Goal: Task Accomplishment & Management: Complete application form

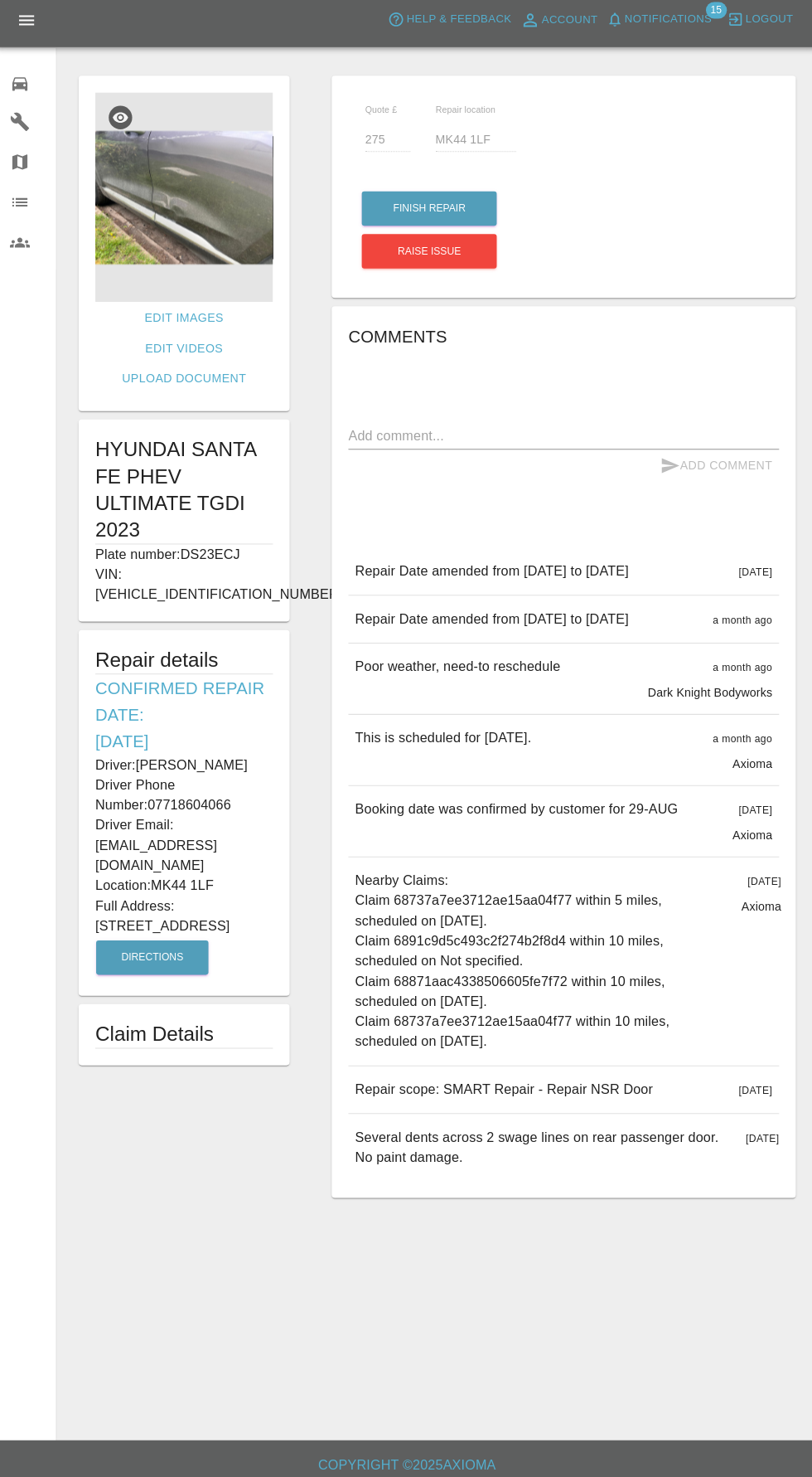
click at [125, 295] on img at bounding box center [186, 202] width 176 height 207
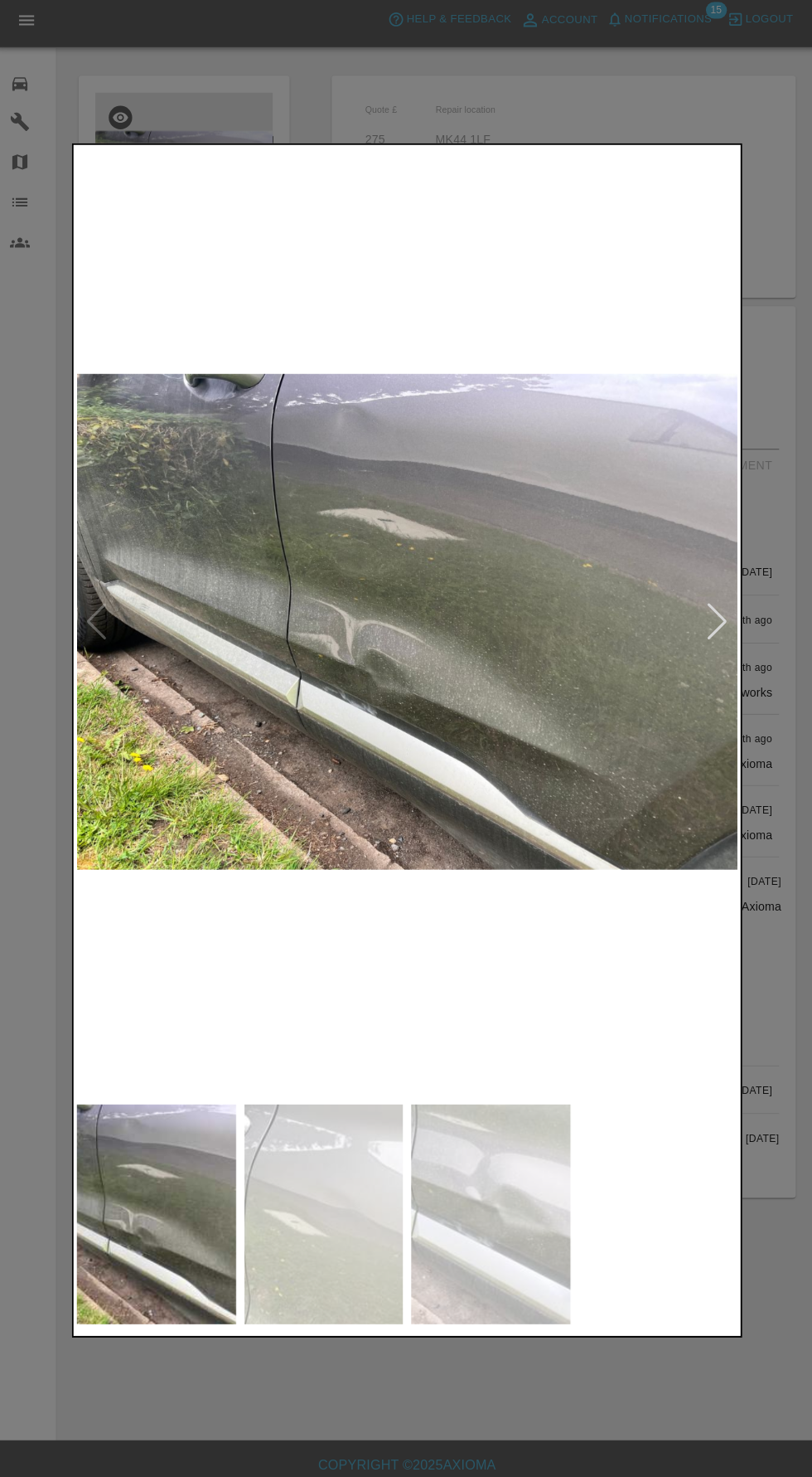
click at [497, 1397] on div at bounding box center [406, 738] width 812 height 1477
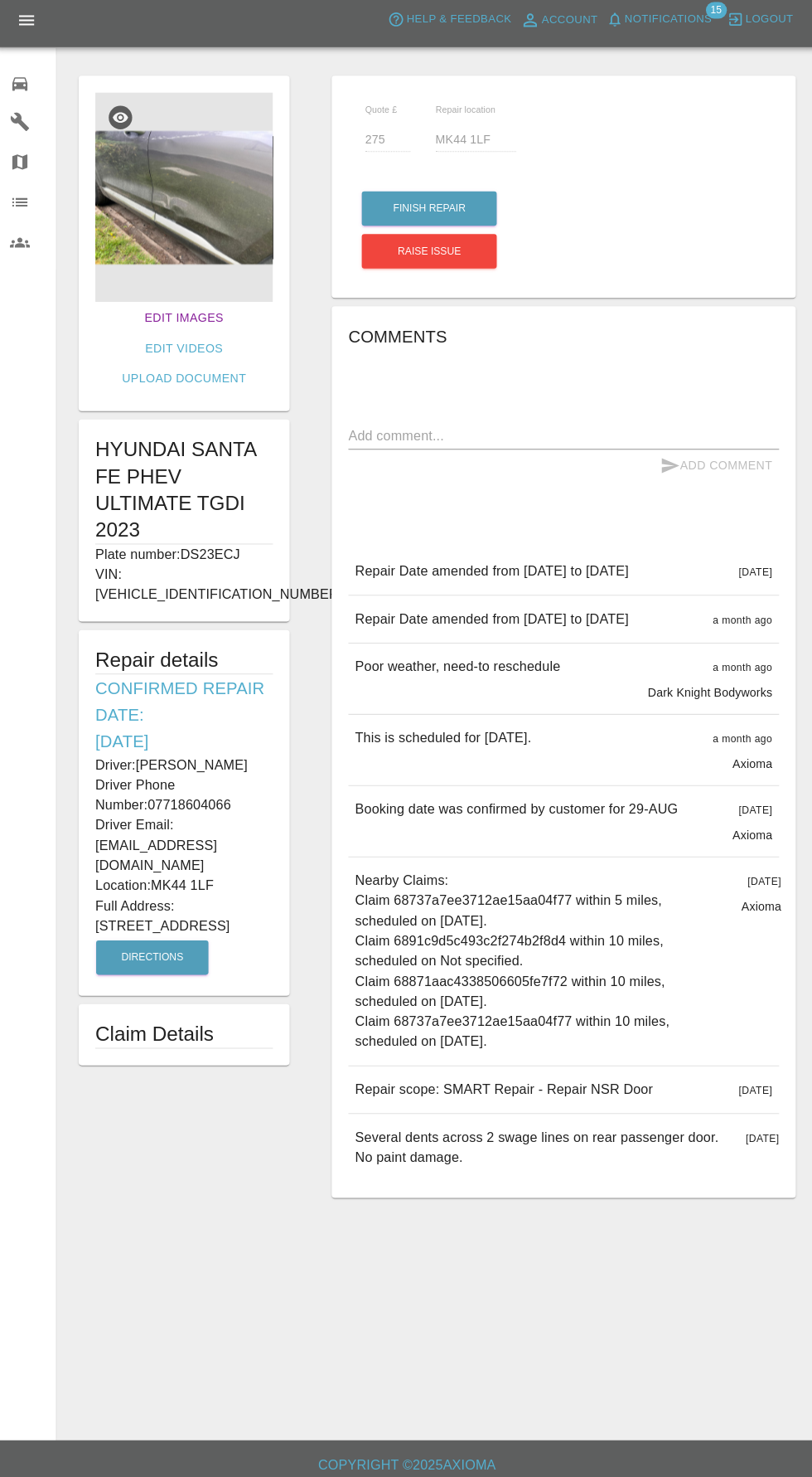
click at [146, 323] on link "Edit Images" at bounding box center [186, 320] width 91 height 31
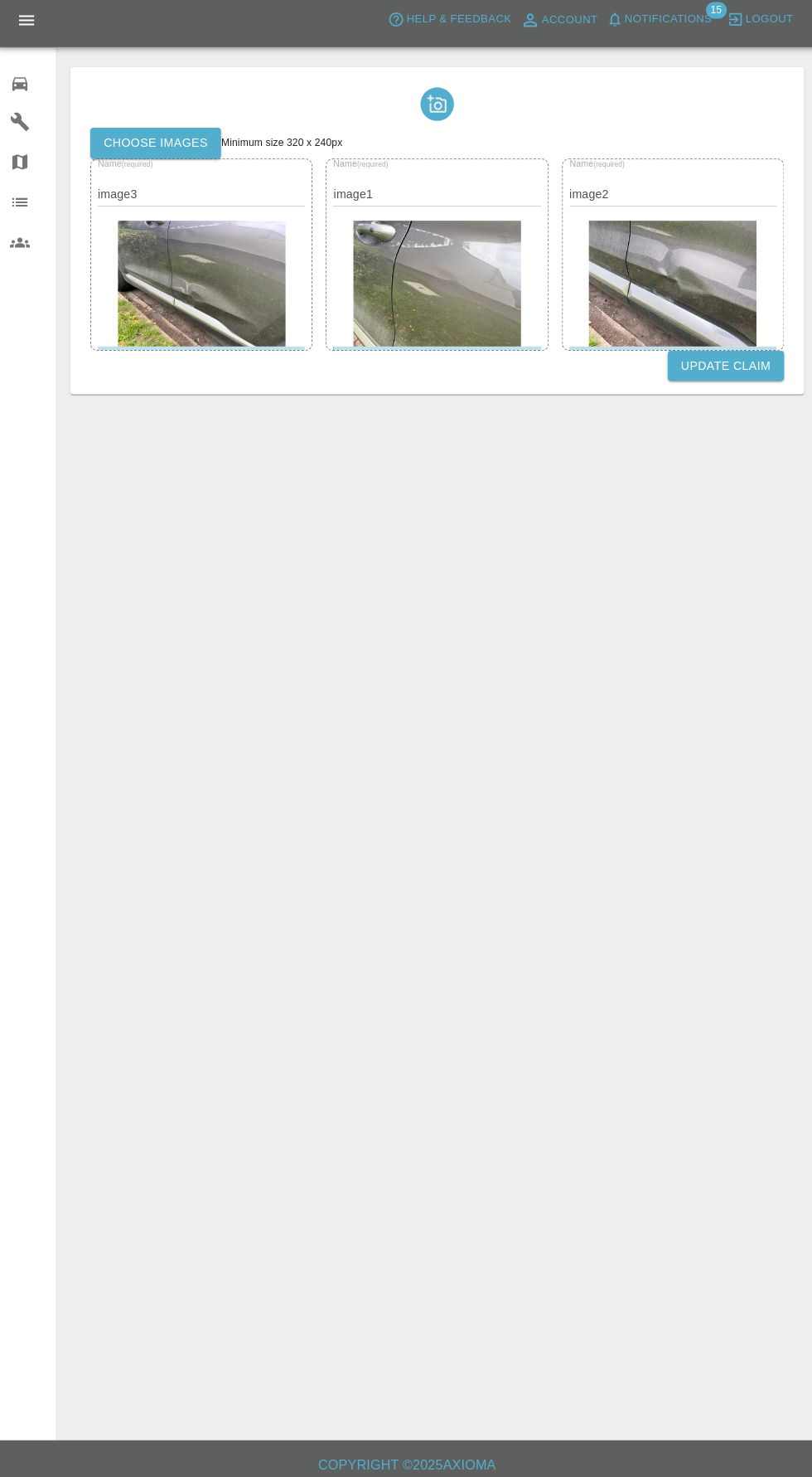
click at [141, 143] on label "Choose images" at bounding box center [158, 148] width 129 height 31
click at [0, 0] on input "Choose images" at bounding box center [0, 0] width 0 height 0
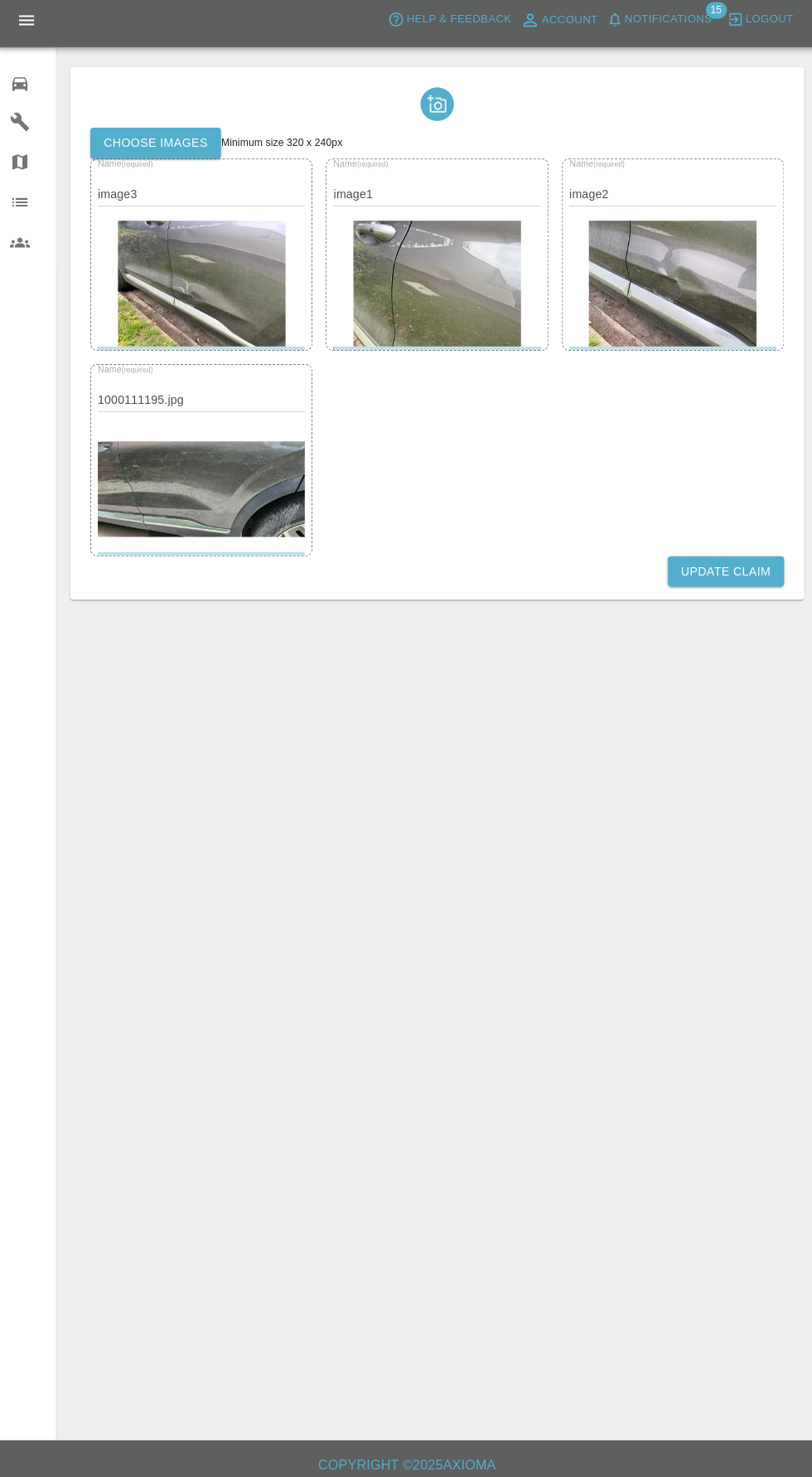
click at [736, 570] on button "Update Claim" at bounding box center [722, 572] width 115 height 31
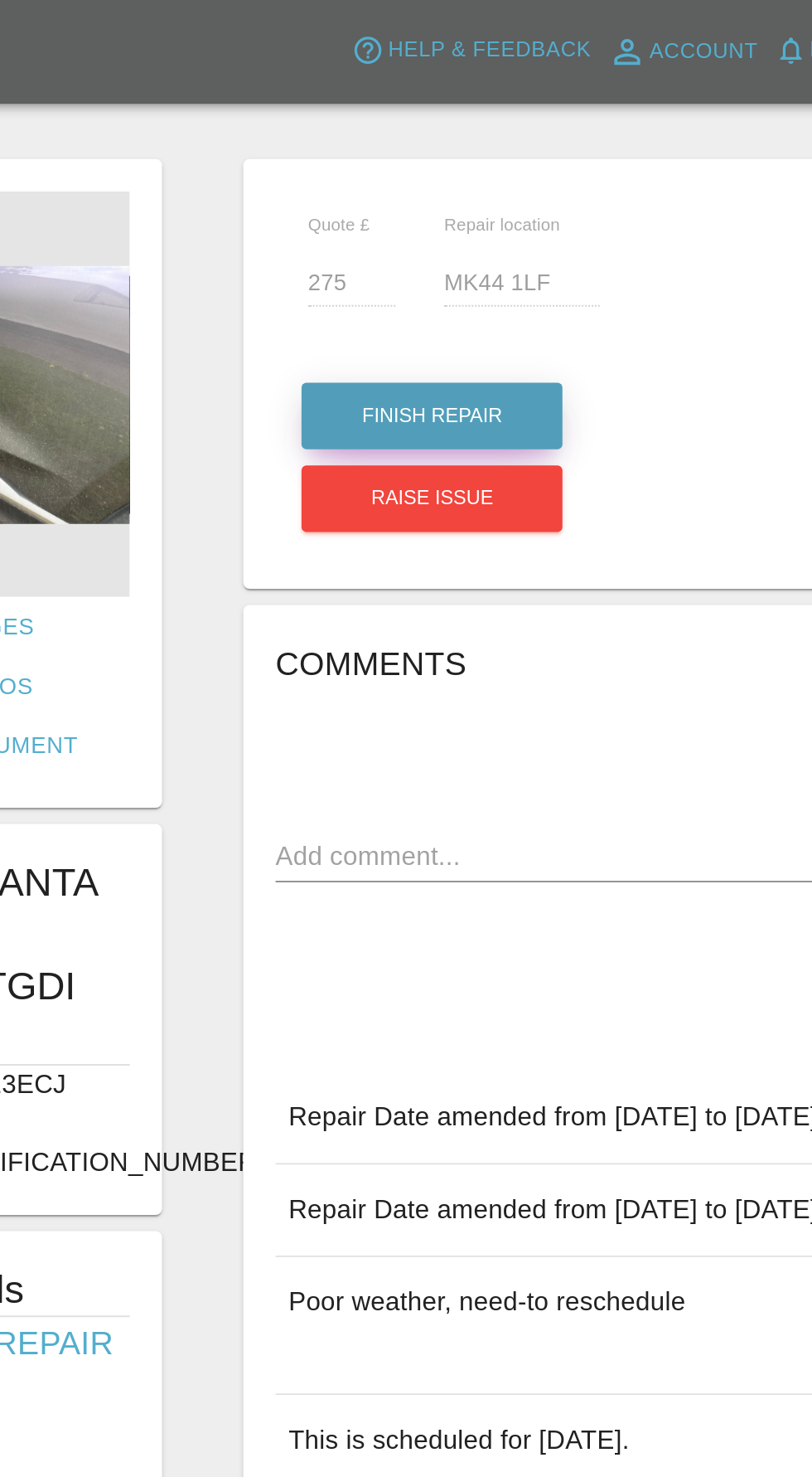
click at [416, 207] on button "Finish Repair" at bounding box center [428, 212] width 134 height 34
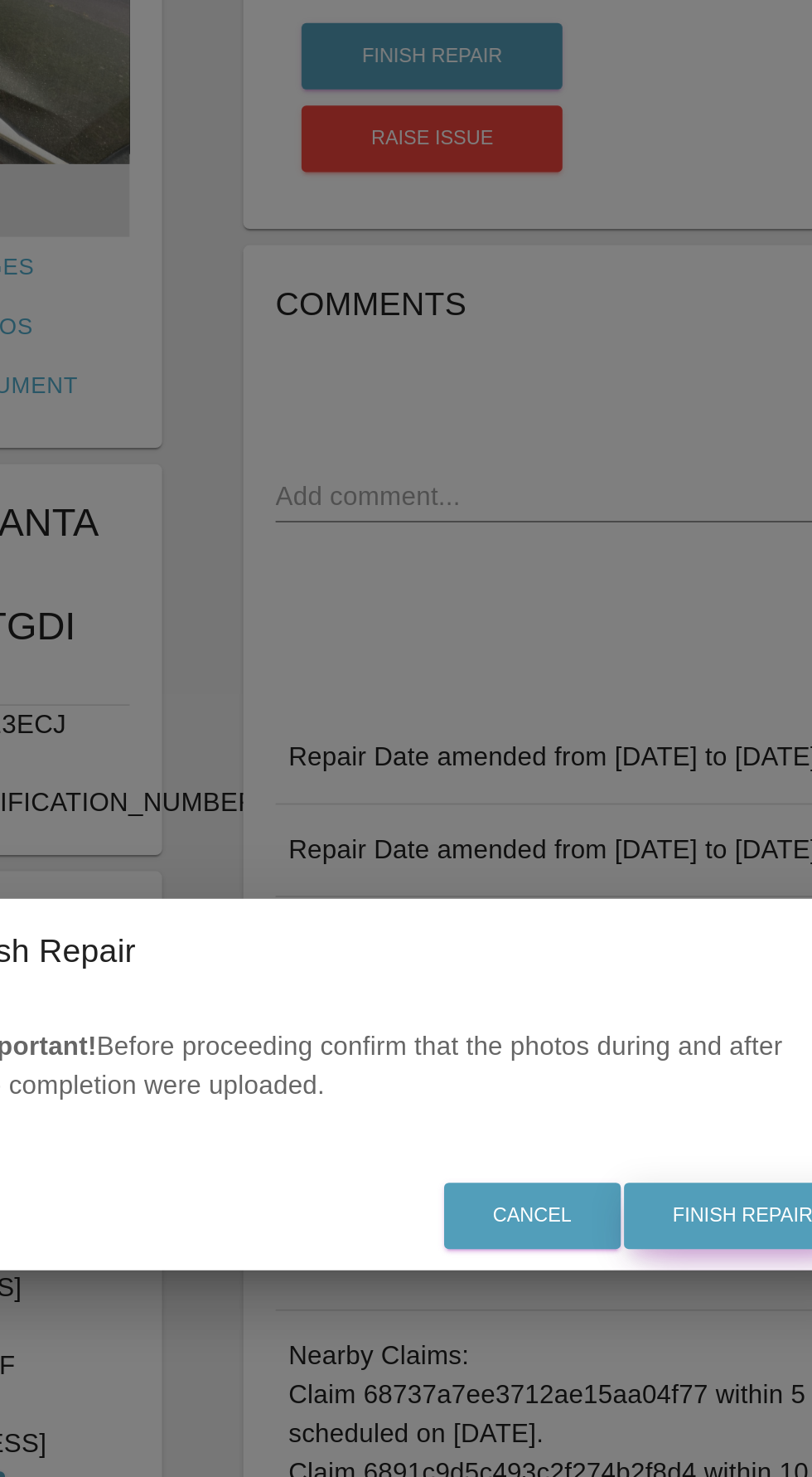
click at [581, 822] on button "Finish Repair" at bounding box center [587, 805] width 121 height 34
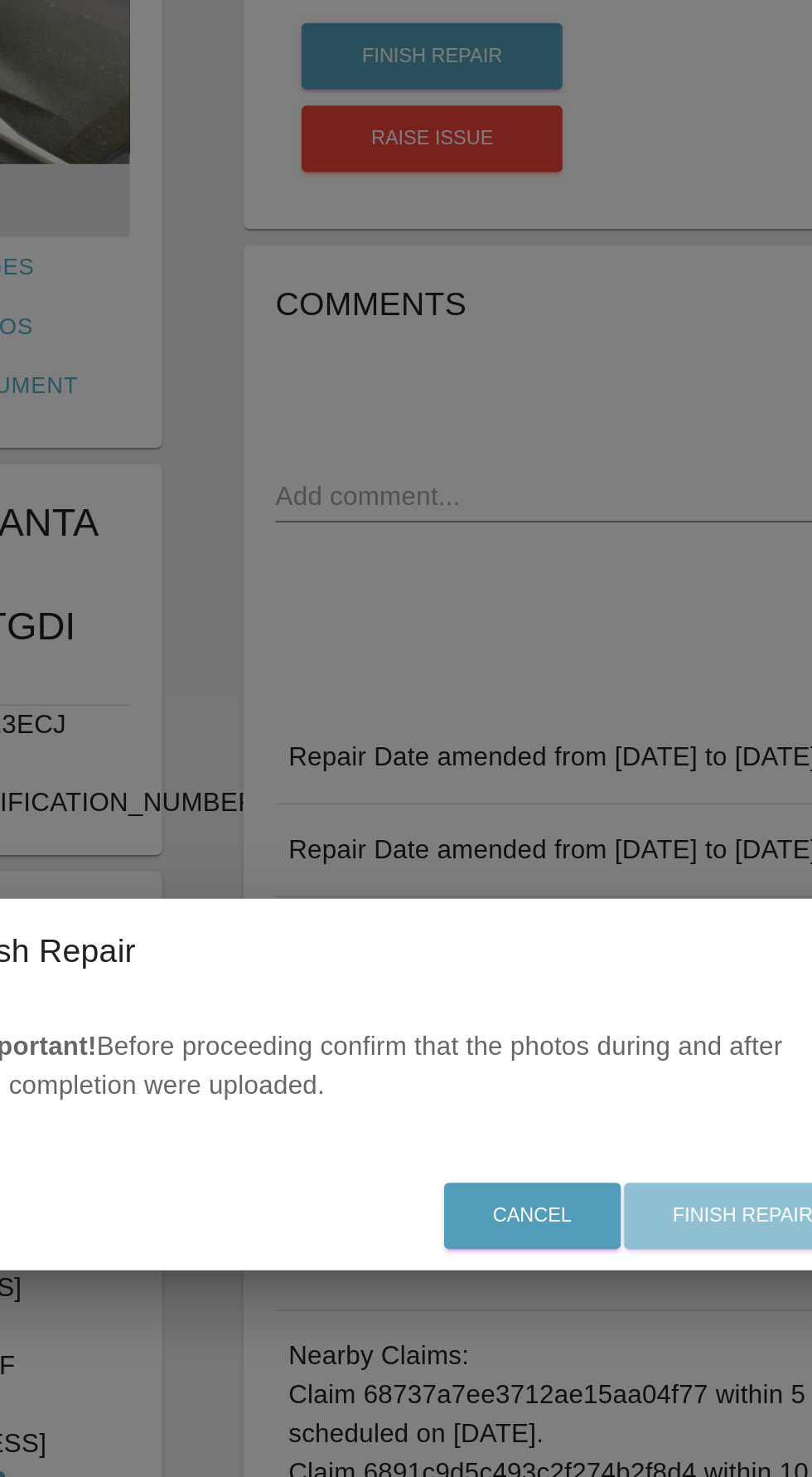
click at [581, 833] on div "Cancel Finish Repair" at bounding box center [406, 805] width 498 height 56
click at [591, 833] on div "Cancel Finish Repair" at bounding box center [406, 805] width 498 height 56
